Goal: Task Accomplishment & Management: Manage account settings

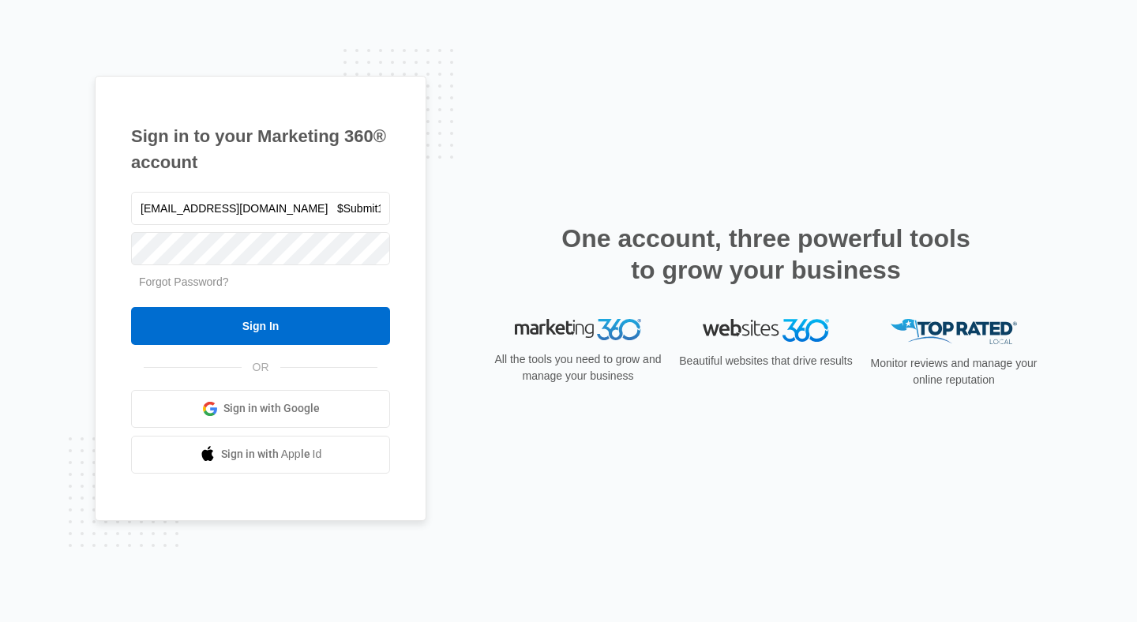
drag, startPoint x: 287, startPoint y: 208, endPoint x: 576, endPoint y: 318, distance: 309.5
click at [569, 315] on div "Sign in to your Marketing 360® account grothlawfirm03@gmail.com $Submit17! Forg…" at bounding box center [569, 311] width 948 height 471
type input "grothlawfirm03@gmail.com"
click at [131, 307] on input "Sign In" at bounding box center [260, 326] width 259 height 38
